Goal: Task Accomplishment & Management: Manage account settings

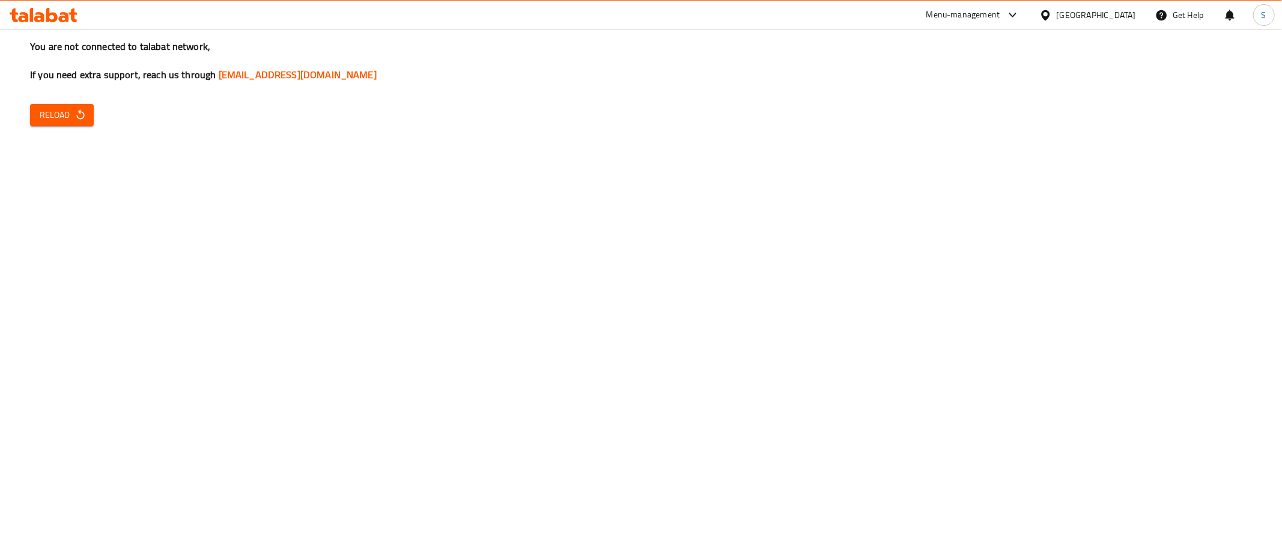
click at [61, 126] on button "Reload" at bounding box center [62, 115] width 64 height 22
click at [49, 125] on button "Reload" at bounding box center [62, 115] width 64 height 22
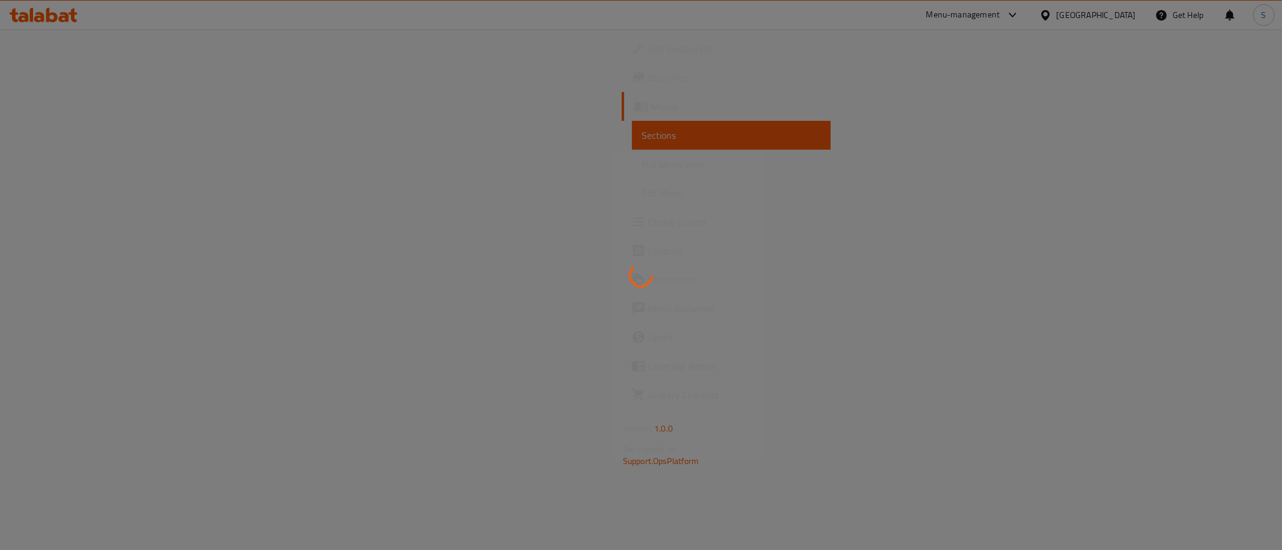
click at [471, 344] on div at bounding box center [641, 275] width 1282 height 550
click at [438, 148] on div at bounding box center [641, 275] width 1282 height 550
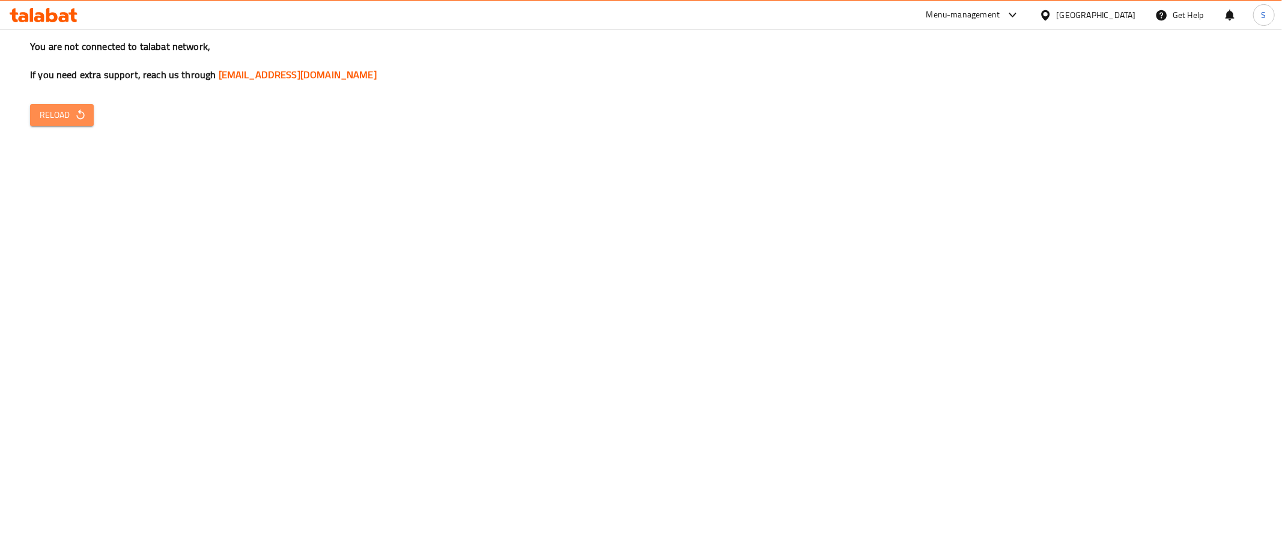
click at [51, 110] on span "Reload" at bounding box center [62, 115] width 44 height 15
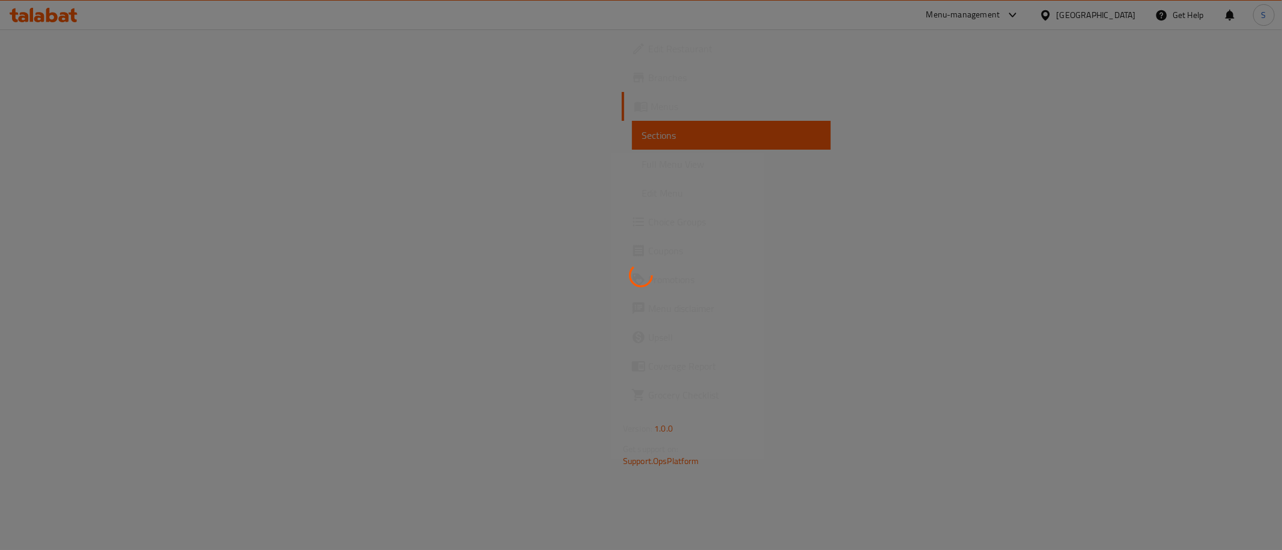
click at [360, 193] on div at bounding box center [641, 275] width 1282 height 550
click at [494, 145] on div at bounding box center [641, 275] width 1282 height 550
click at [525, 140] on div at bounding box center [641, 275] width 1282 height 550
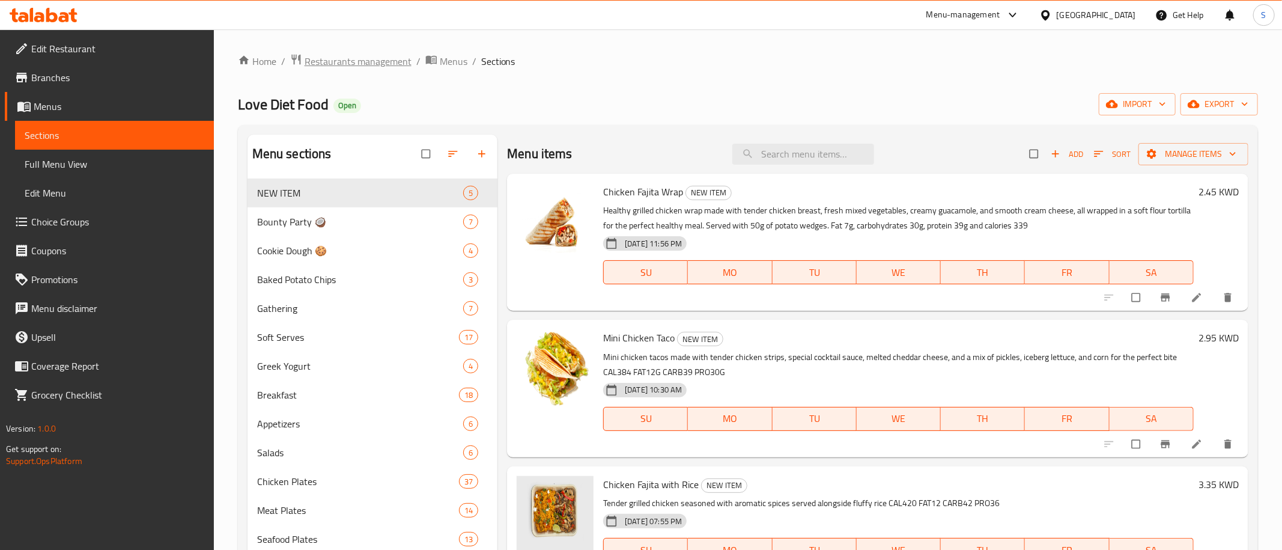
click at [380, 54] on span "Restaurants management" at bounding box center [358, 61] width 107 height 14
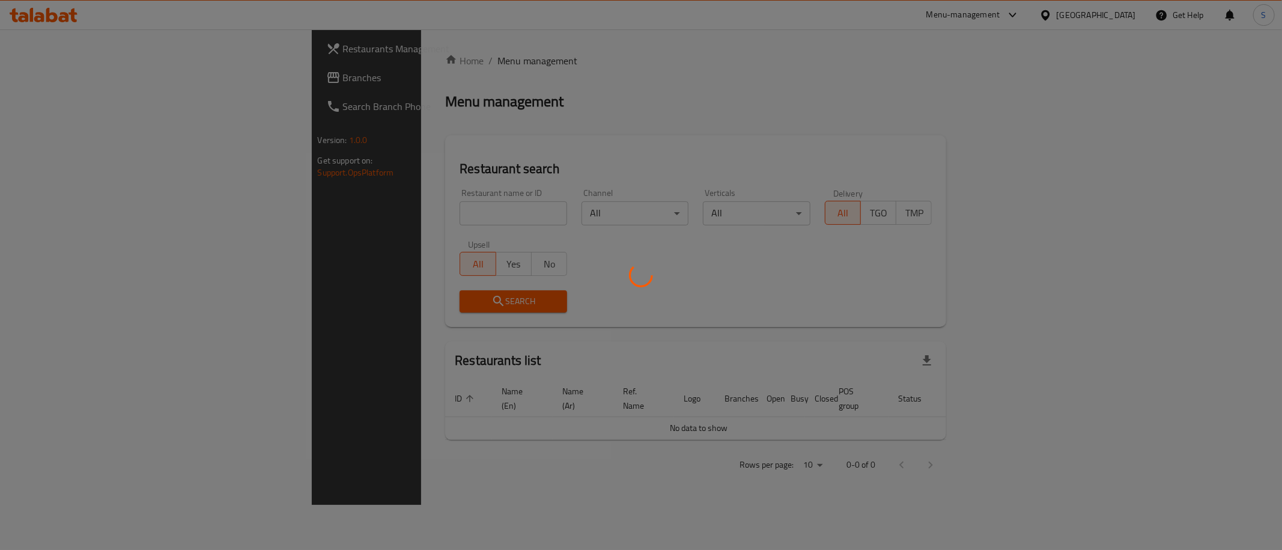
click at [415, 203] on div at bounding box center [641, 275] width 1282 height 550
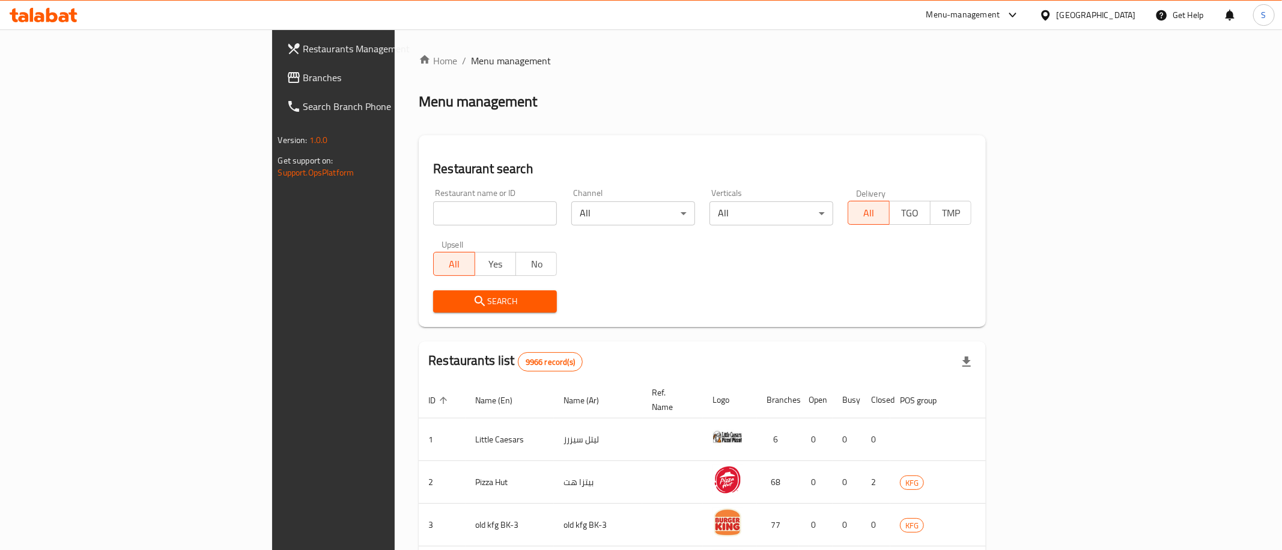
click at [404, 211] on div at bounding box center [641, 275] width 1282 height 550
click at [433, 217] on input "search" at bounding box center [495, 213] width 124 height 24
type input "star pari"
click button "Search" at bounding box center [495, 301] width 124 height 22
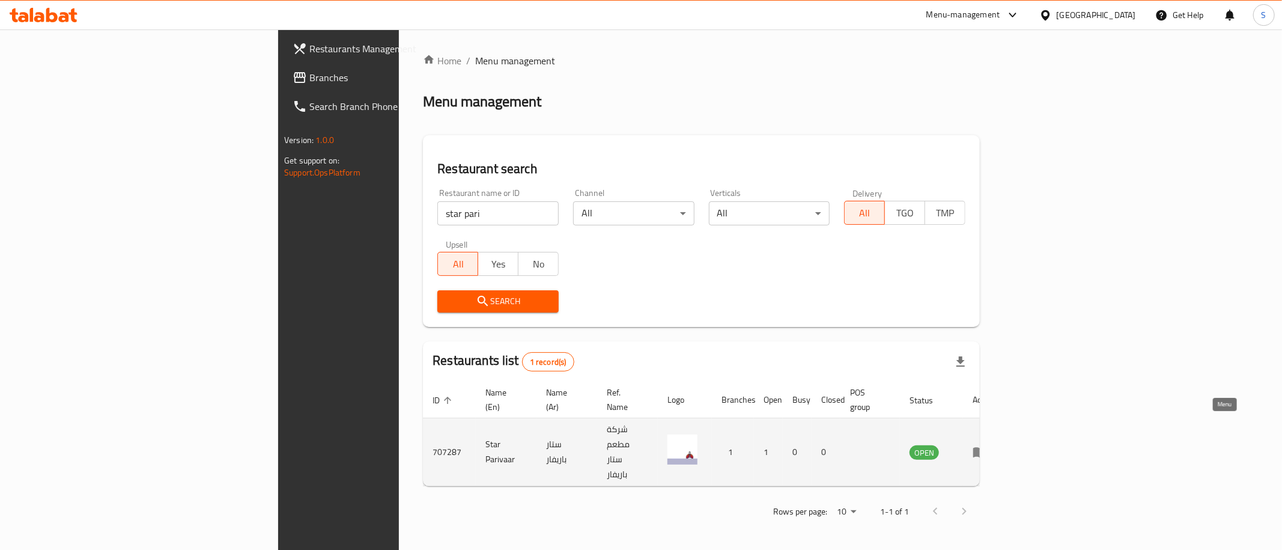
click at [987, 444] on icon "enhanced table" at bounding box center [979, 451] width 14 height 14
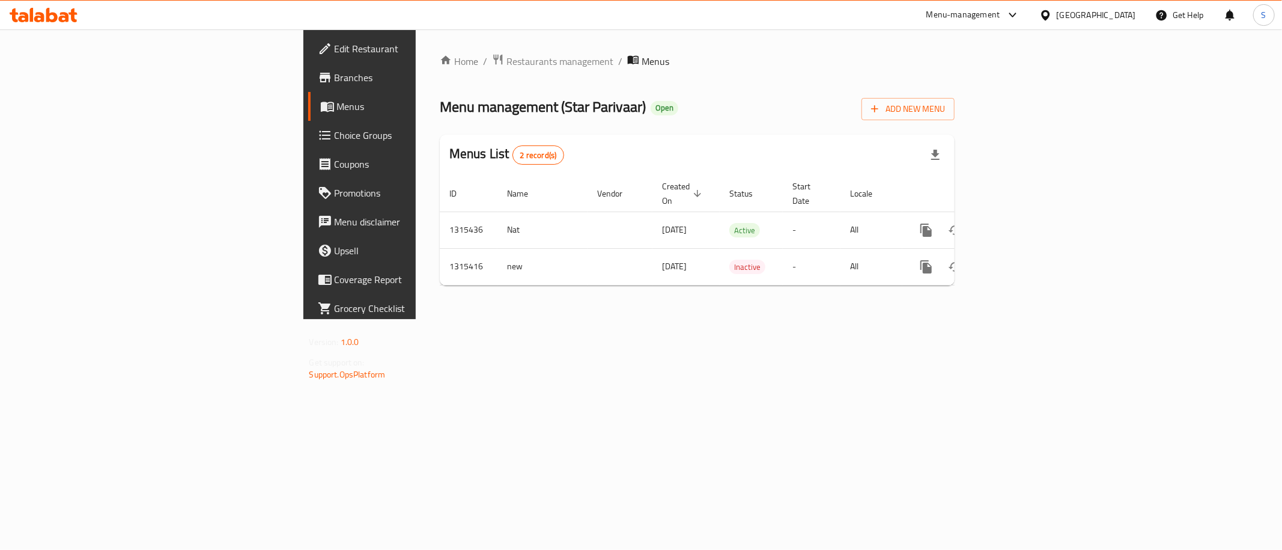
click at [335, 85] on span "Branches" at bounding box center [421, 77] width 173 height 14
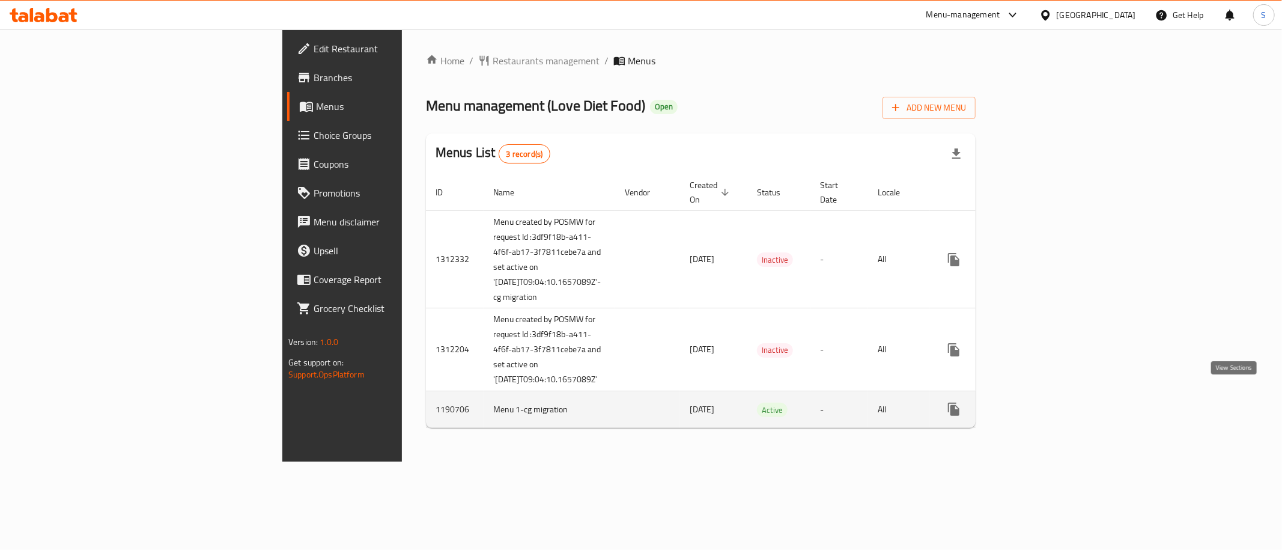
click at [1047, 402] on icon "enhanced table" at bounding box center [1040, 409] width 14 height 14
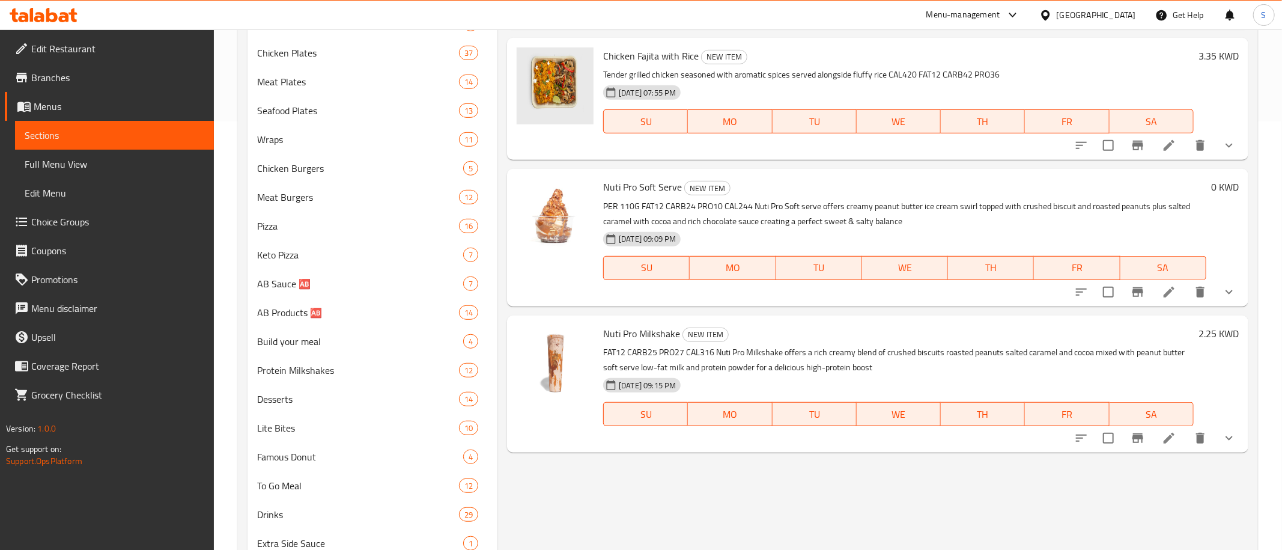
scroll to position [435, 0]
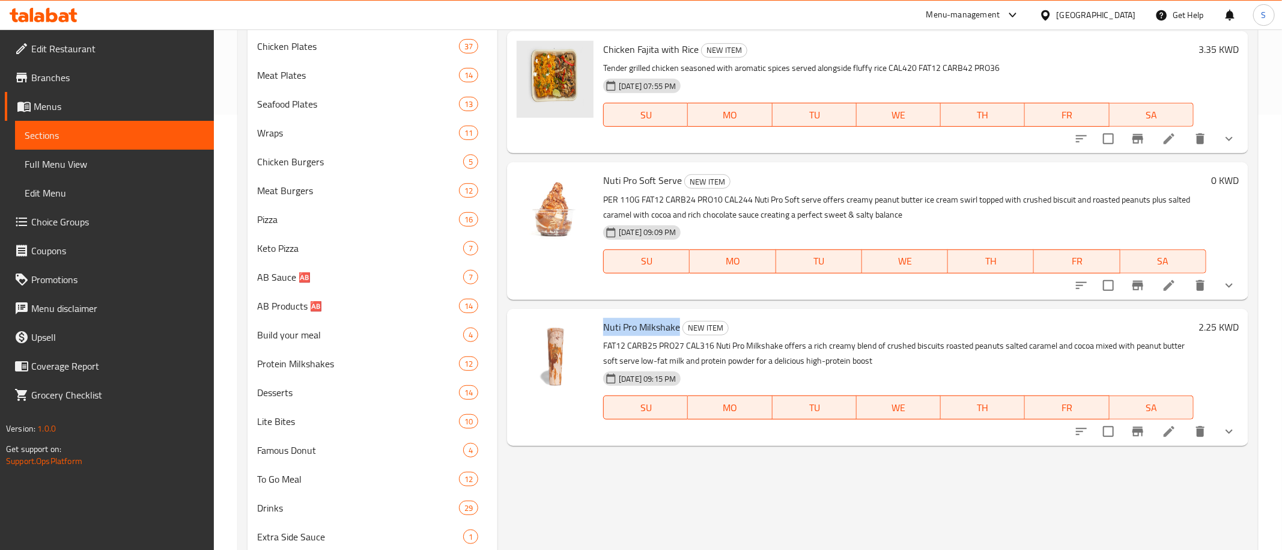
drag, startPoint x: 604, startPoint y: 327, endPoint x: 678, endPoint y: 331, distance: 73.4
click at [678, 331] on span "Nuti Pro Milkshake" at bounding box center [641, 327] width 77 height 18
copy span "Nuti Pro Milkshake"
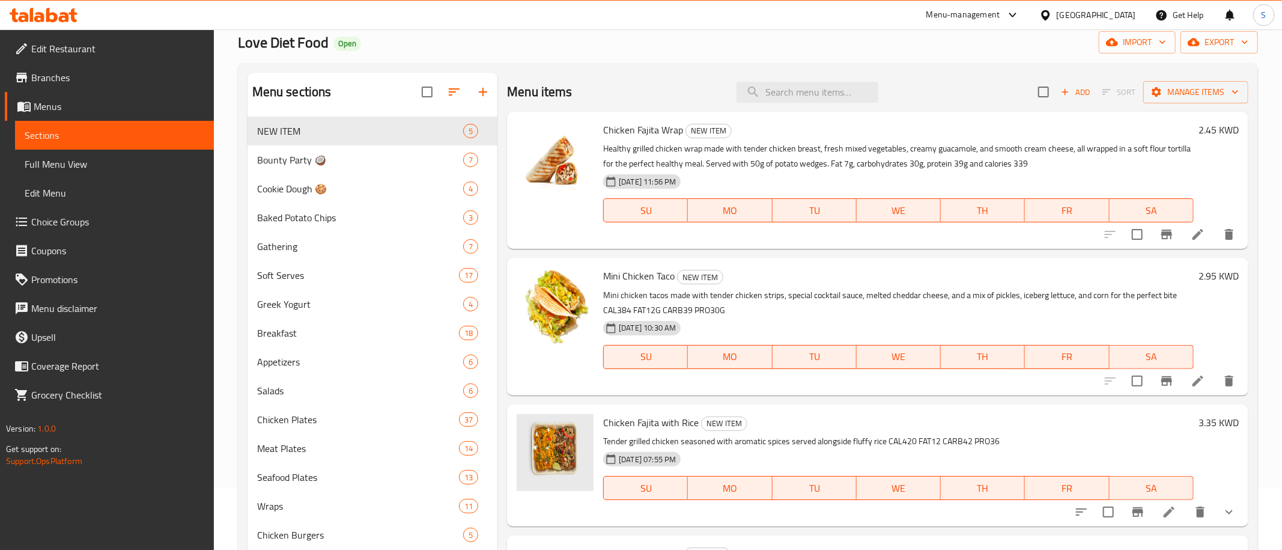
scroll to position [0, 0]
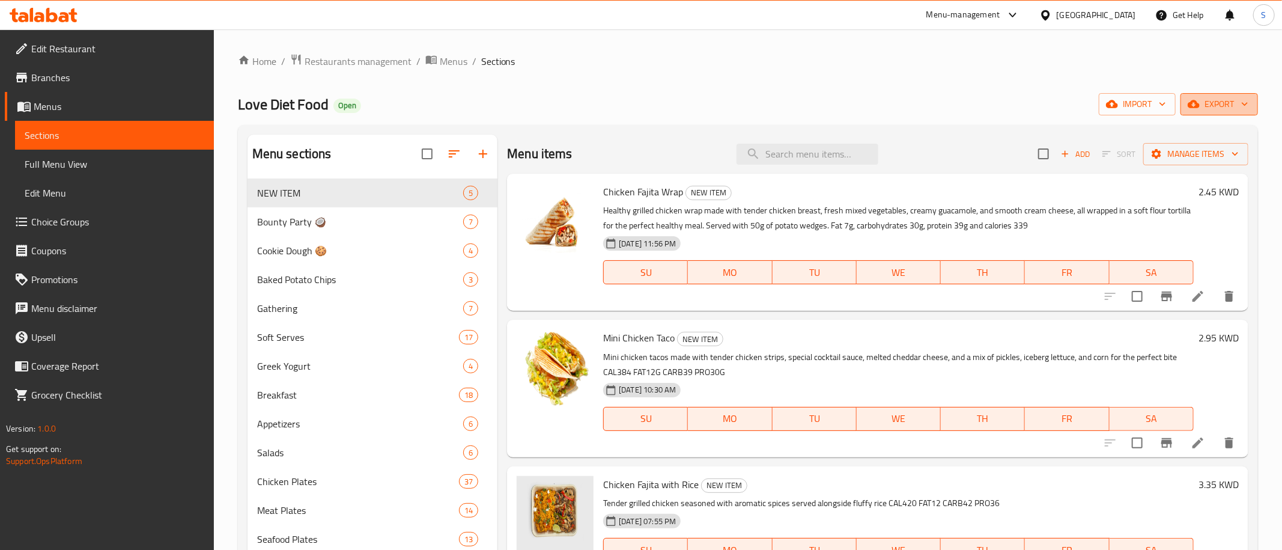
click at [1213, 102] on span "export" at bounding box center [1219, 104] width 58 height 15
click at [1201, 130] on span "Export Menu" at bounding box center [1215, 134] width 98 height 14
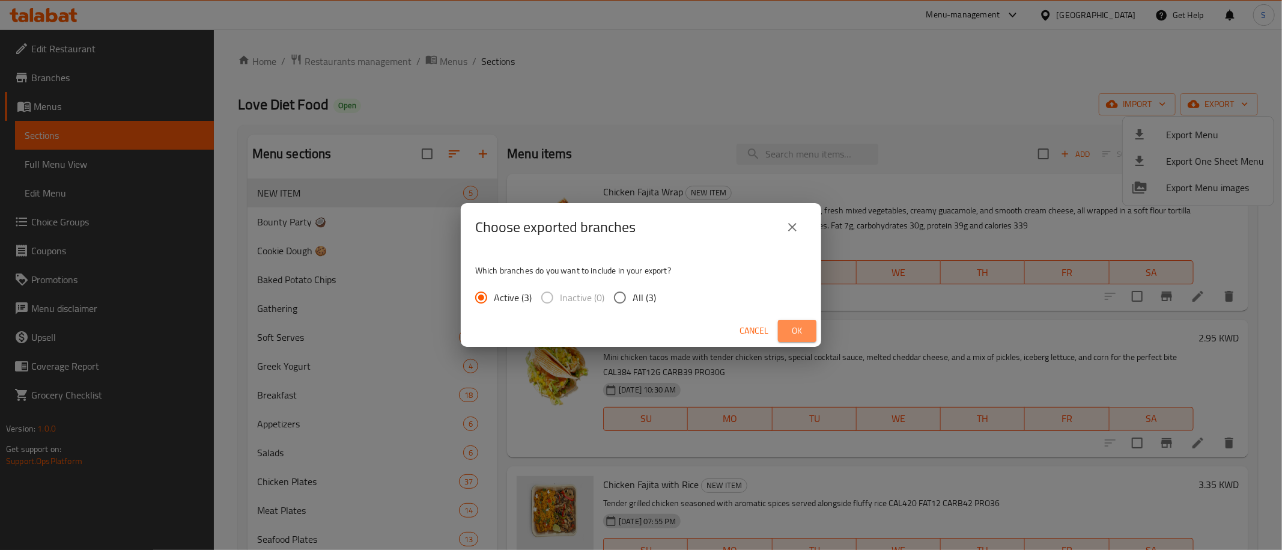
click at [792, 327] on span "Ok" at bounding box center [796, 330] width 19 height 15
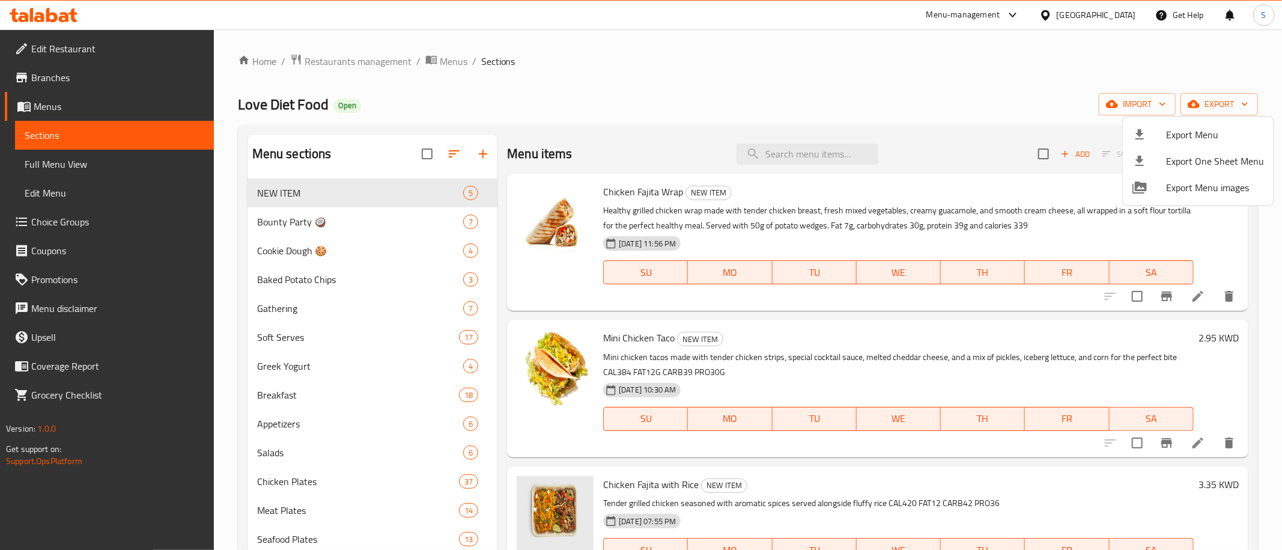
click at [923, 86] on div at bounding box center [641, 275] width 1282 height 550
click at [906, 359] on p "Mini chicken tacos made with tender chicken strips, special cocktail sauce, mel…" at bounding box center [898, 365] width 590 height 30
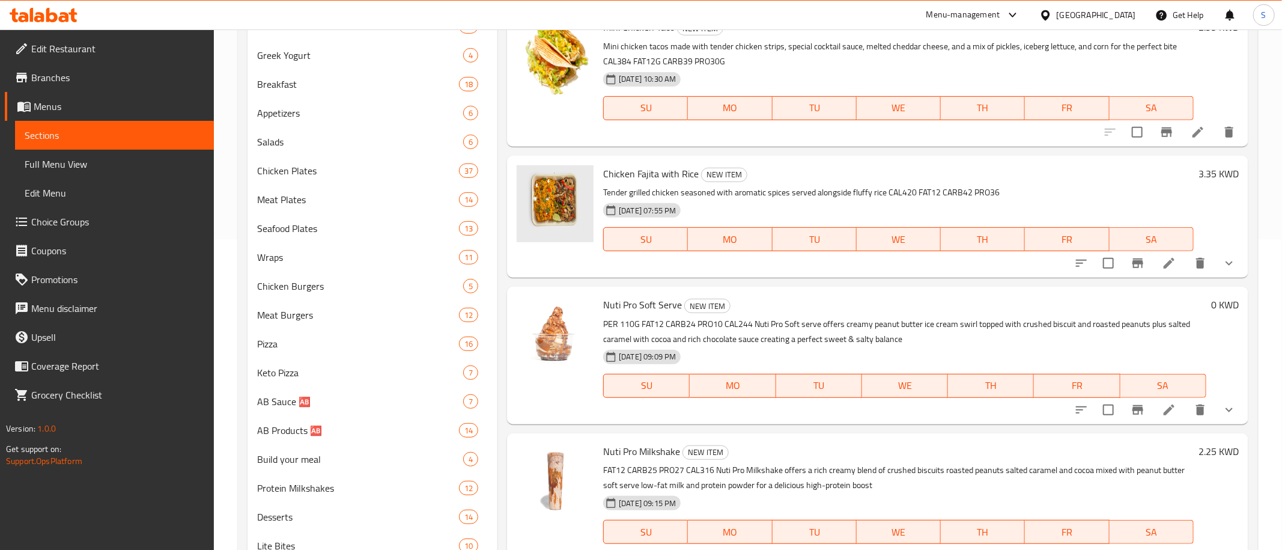
scroll to position [503, 0]
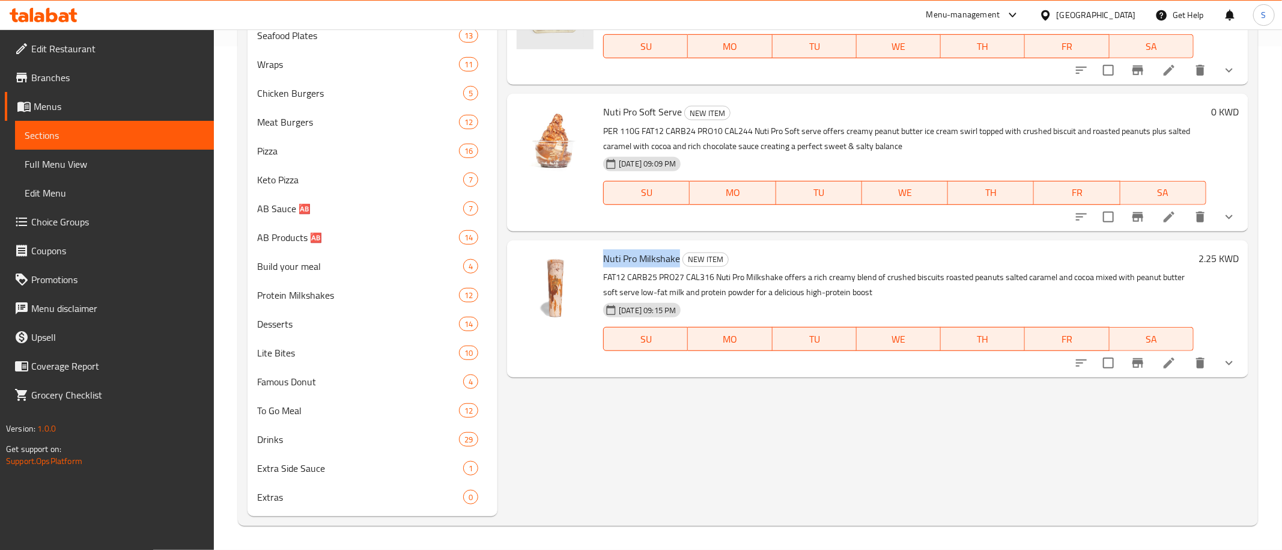
drag, startPoint x: 604, startPoint y: 259, endPoint x: 679, endPoint y: 258, distance: 74.5
click at [679, 258] on span "Nuti Pro Milkshake" at bounding box center [641, 258] width 77 height 18
copy span "Nuti Pro Milkshake"
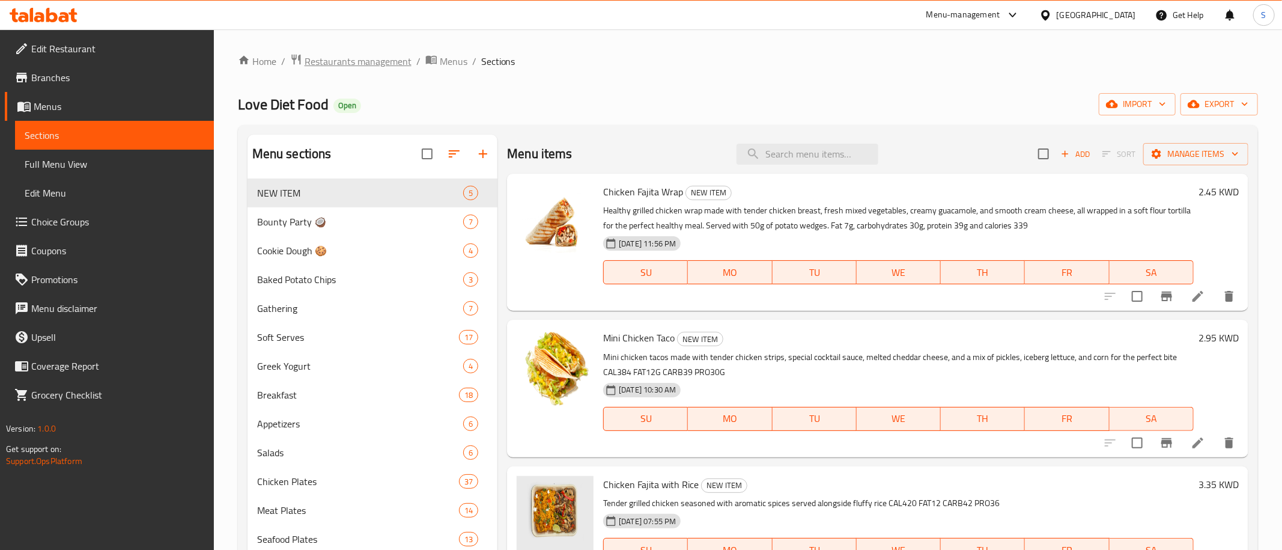
click at [348, 66] on span "Restaurants management" at bounding box center [358, 61] width 107 height 14
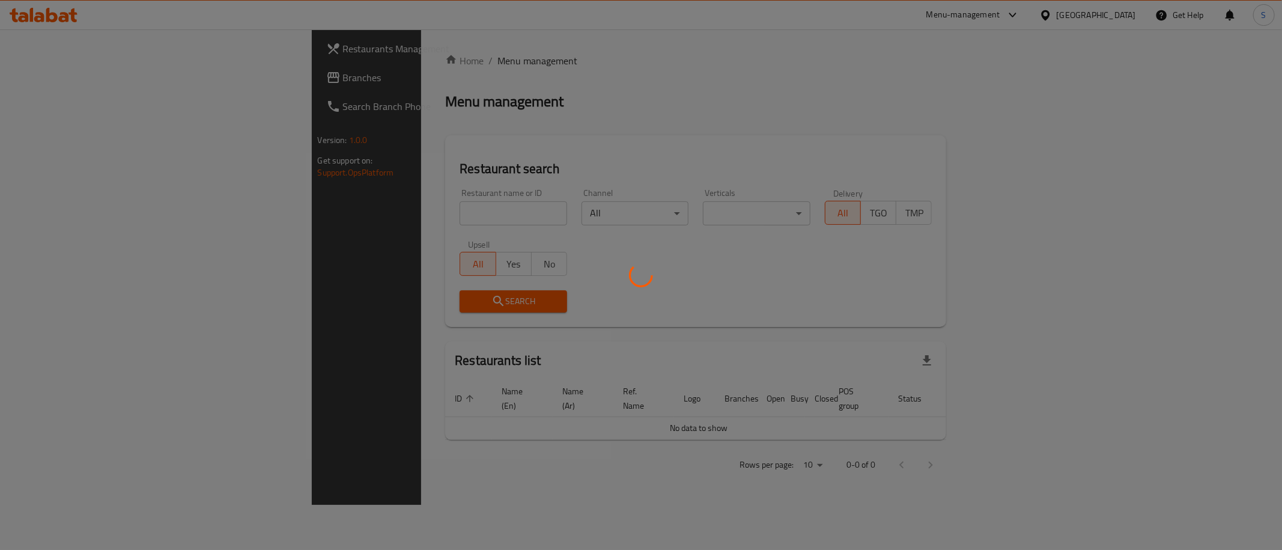
click at [363, 219] on div at bounding box center [641, 275] width 1282 height 550
click at [363, 213] on div at bounding box center [641, 275] width 1282 height 550
click at [362, 204] on div at bounding box center [641, 275] width 1282 height 550
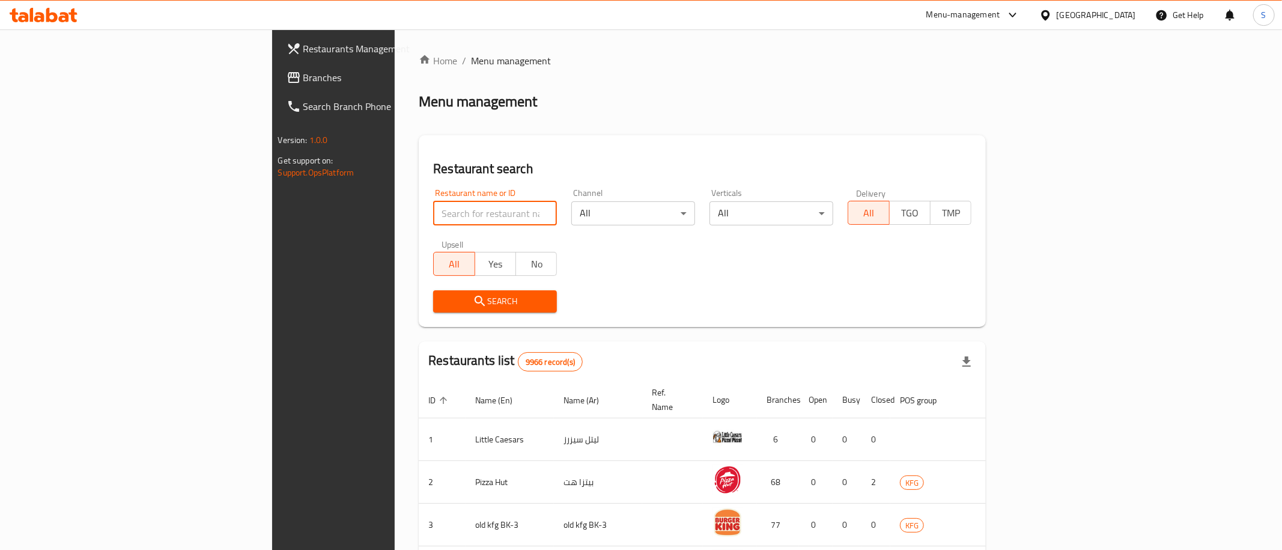
click at [433, 211] on input "search" at bounding box center [495, 213] width 124 height 24
click at [433, 216] on input "search" at bounding box center [495, 213] width 124 height 24
type input "joh"
click button "Search" at bounding box center [495, 301] width 124 height 22
